Goal: Task Accomplishment & Management: Use online tool/utility

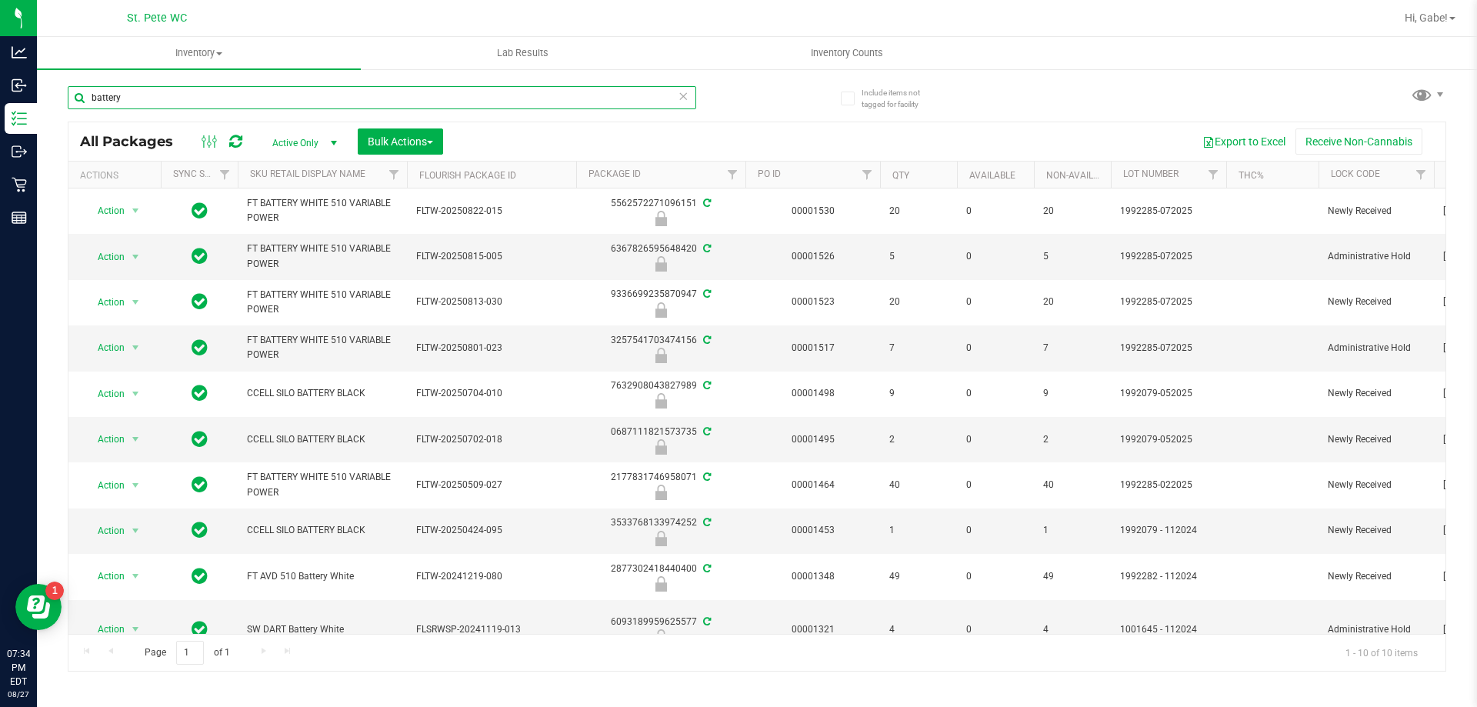
click at [224, 94] on input "battery" at bounding box center [382, 97] width 628 height 23
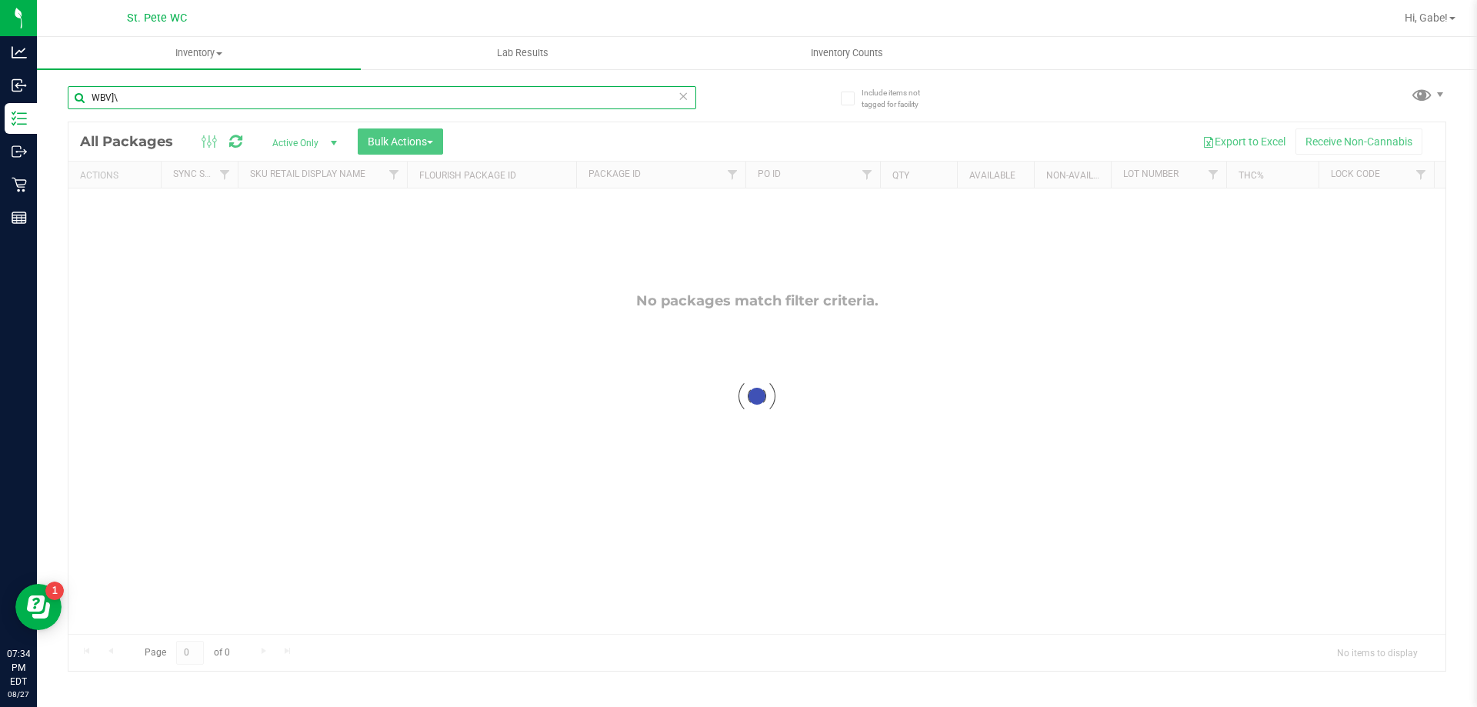
click at [373, 93] on input "WBV]\" at bounding box center [382, 97] width 628 height 23
type input "WBV"
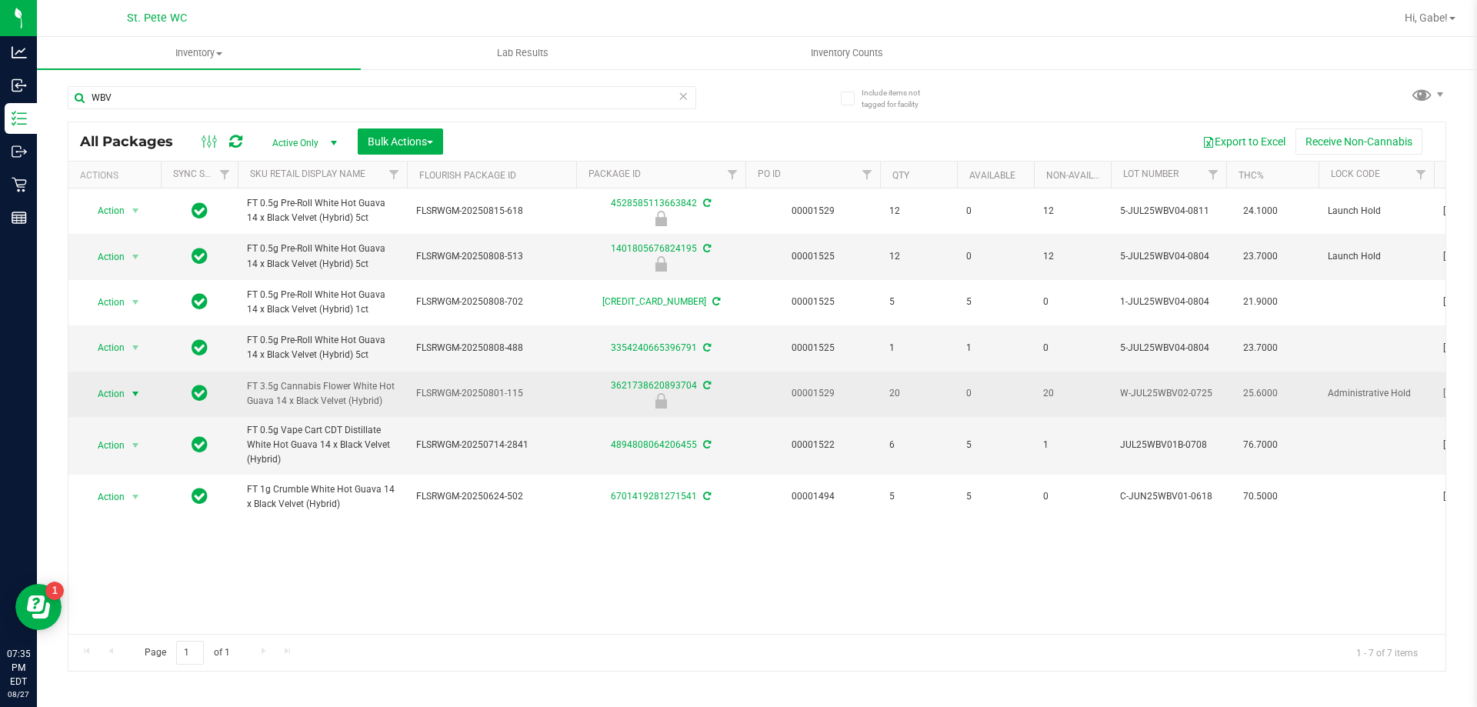
click at [115, 392] on span "Action" at bounding box center [105, 394] width 42 height 22
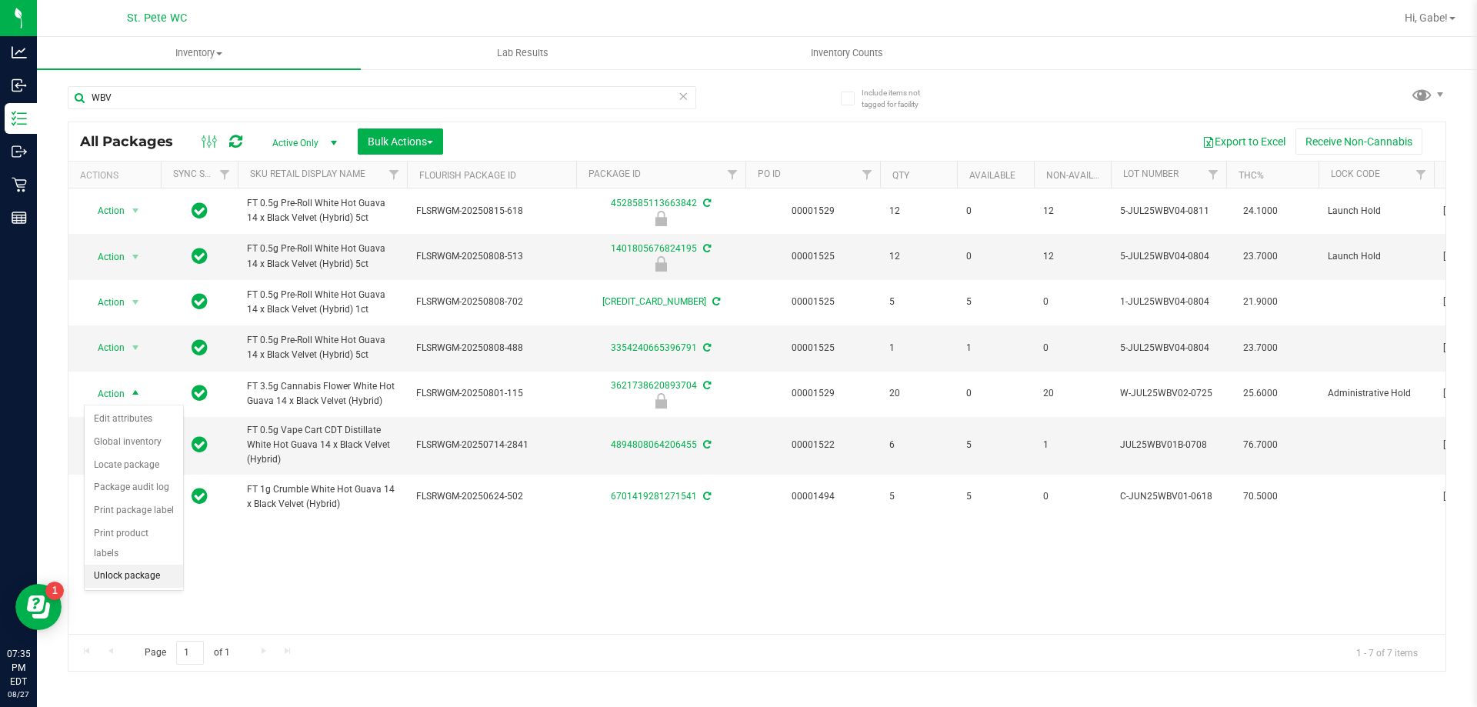
click at [141, 565] on li "Unlock package" at bounding box center [134, 576] width 98 height 23
